Goal: Check status: Check status

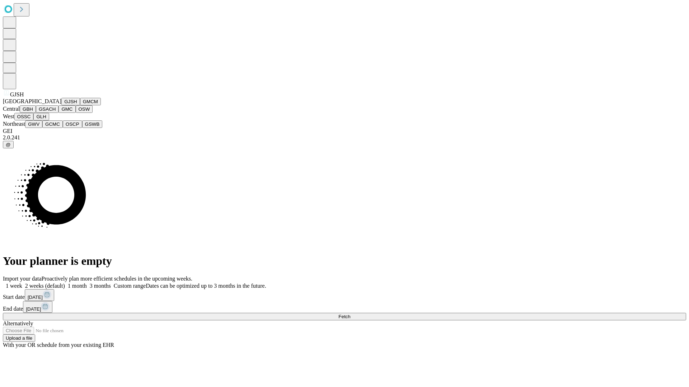
click at [61, 105] on button "GJSH" at bounding box center [70, 102] width 19 height 8
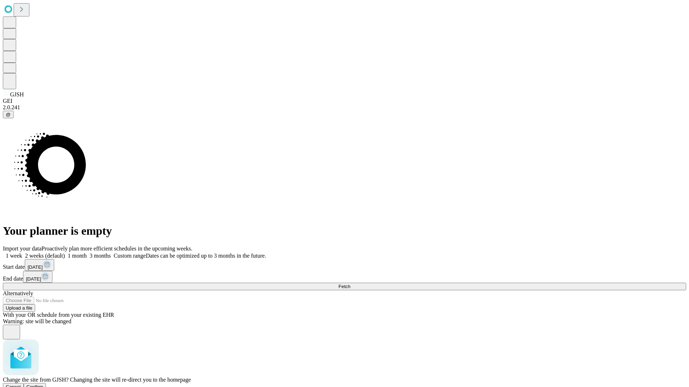
click at [43, 385] on span "Confirm" at bounding box center [35, 387] width 17 height 5
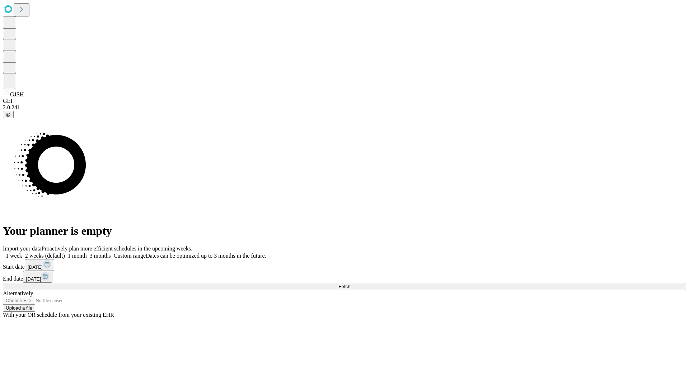
click at [22, 253] on label "1 week" at bounding box center [12, 256] width 19 height 6
click at [350, 284] on span "Fetch" at bounding box center [344, 286] width 12 height 5
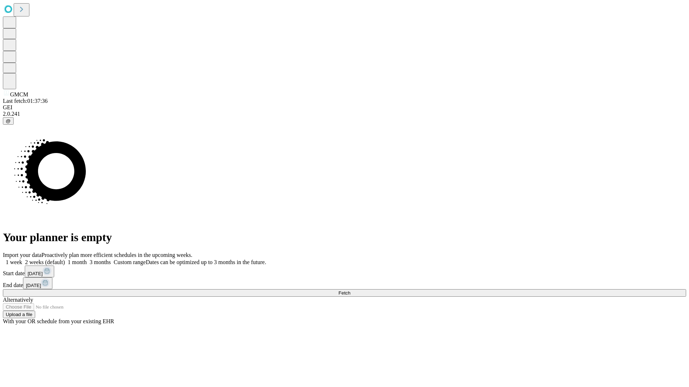
click at [22, 259] on label "1 week" at bounding box center [12, 262] width 19 height 6
click at [350, 291] on span "Fetch" at bounding box center [344, 293] width 12 height 5
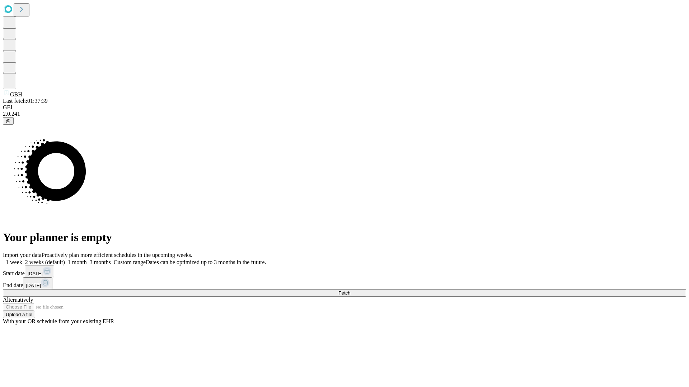
click at [22, 259] on label "1 week" at bounding box center [12, 262] width 19 height 6
click at [350, 291] on span "Fetch" at bounding box center [344, 293] width 12 height 5
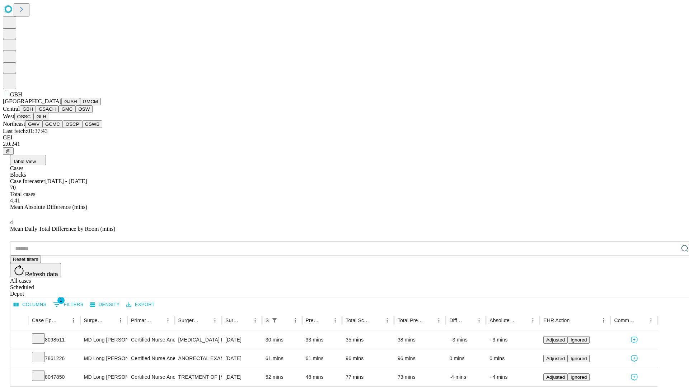
click at [56, 113] on button "GSACH" at bounding box center [47, 109] width 23 height 8
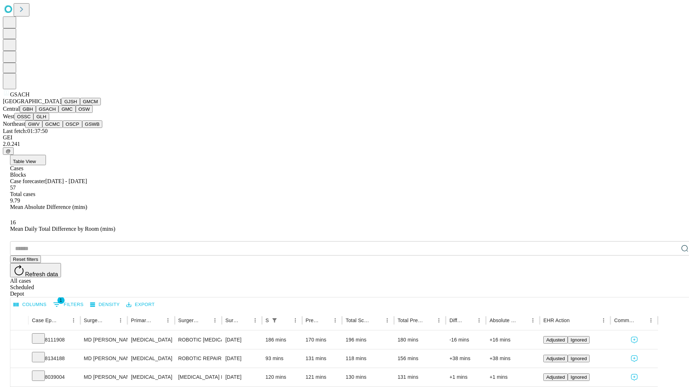
click at [58, 113] on button "GMC" at bounding box center [66, 109] width 17 height 8
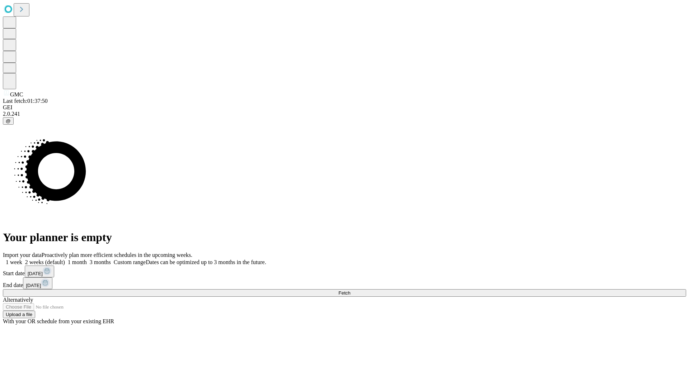
click at [350, 291] on span "Fetch" at bounding box center [344, 293] width 12 height 5
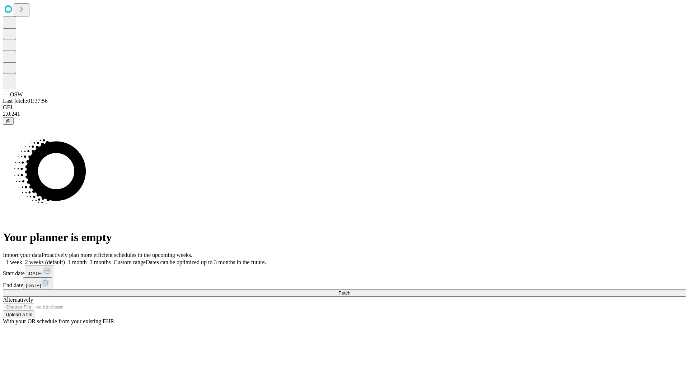
click at [22, 259] on label "1 week" at bounding box center [12, 262] width 19 height 6
click at [350, 291] on span "Fetch" at bounding box center [344, 293] width 12 height 5
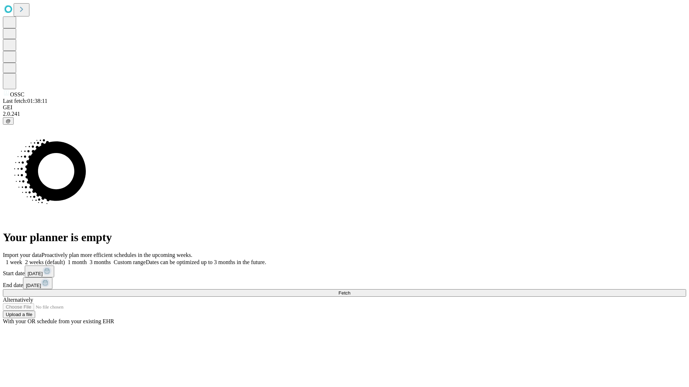
click at [22, 259] on label "1 week" at bounding box center [12, 262] width 19 height 6
click at [350, 291] on span "Fetch" at bounding box center [344, 293] width 12 height 5
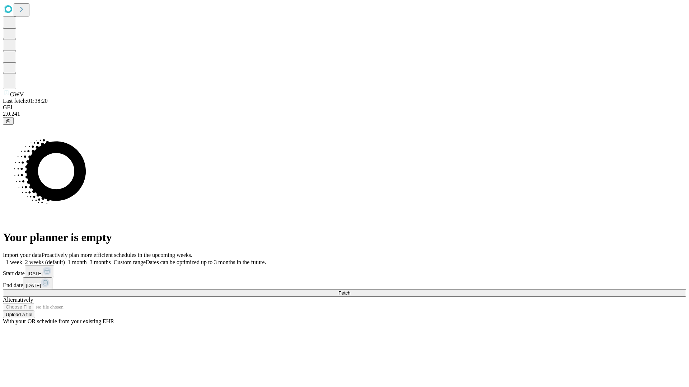
click at [22, 259] on label "1 week" at bounding box center [12, 262] width 19 height 6
click at [350, 291] on span "Fetch" at bounding box center [344, 293] width 12 height 5
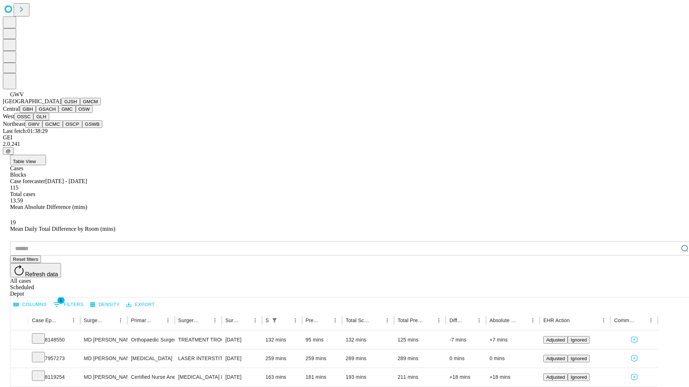
click at [56, 128] on button "GCMC" at bounding box center [52, 125] width 20 height 8
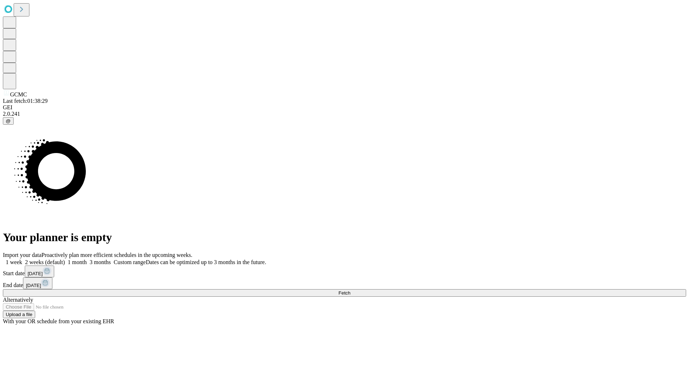
click at [22, 259] on label "1 week" at bounding box center [12, 262] width 19 height 6
click at [350, 291] on span "Fetch" at bounding box center [344, 293] width 12 height 5
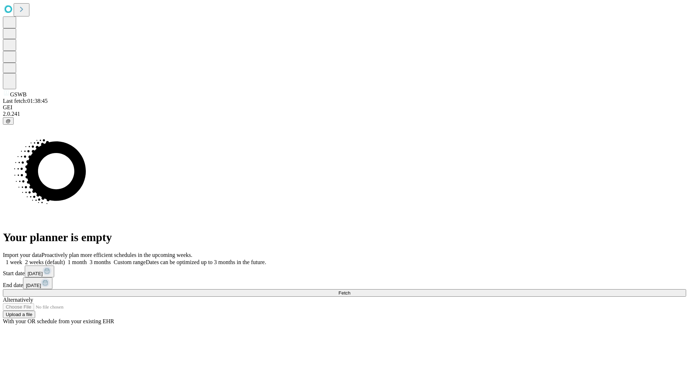
click at [22, 259] on label "1 week" at bounding box center [12, 262] width 19 height 6
click at [350, 291] on span "Fetch" at bounding box center [344, 293] width 12 height 5
